Goal: Task Accomplishment & Management: Manage account settings

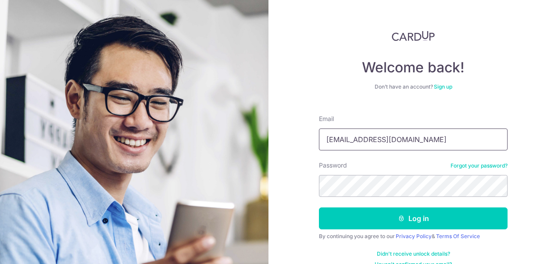
click at [402, 141] on input "[EMAIL_ADDRESS][DOMAIN_NAME]" at bounding box center [413, 140] width 189 height 22
drag, startPoint x: 414, startPoint y: 137, endPoint x: 304, endPoint y: 136, distance: 110.1
click at [304, 136] on div "Welcome back! Don’t have an account? Sign up Email [EMAIL_ADDRESS][DOMAIN_NAME]…" at bounding box center [412, 132] width 289 height 264
type input "[EMAIL_ADDRESS][DOMAIN_NAME]"
click at [287, 186] on div "Welcome back! Don’t have an account? Sign up Email [EMAIL_ADDRESS][DOMAIN_NAME]…" at bounding box center [412, 132] width 289 height 264
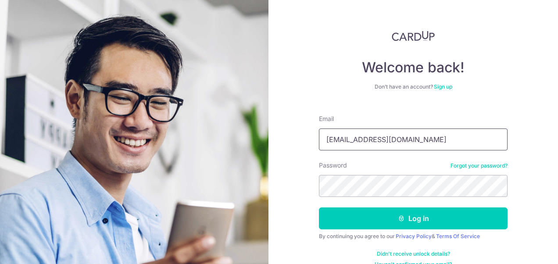
click at [435, 138] on input "[EMAIL_ADDRESS][DOMAIN_NAME]" at bounding box center [413, 140] width 189 height 22
drag, startPoint x: 414, startPoint y: 141, endPoint x: 373, endPoint y: 140, distance: 40.8
click at [373, 140] on input "[EMAIL_ADDRESS][DOMAIN_NAME]" at bounding box center [413, 140] width 189 height 22
type input "minhui_chen@hotmail.com"
click at [311, 183] on div "Welcome back! Don’t have an account? Sign up Email minhui_chen@hotmail.com Pass…" at bounding box center [412, 132] width 289 height 264
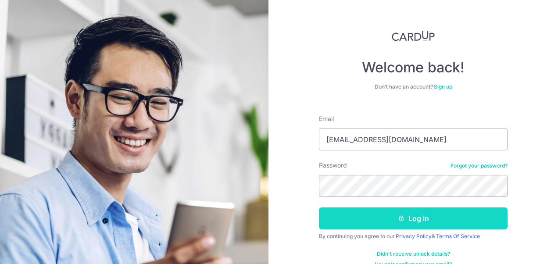
click at [492, 215] on button "Log in" at bounding box center [413, 218] width 189 height 22
